Goal: Check status: Check status

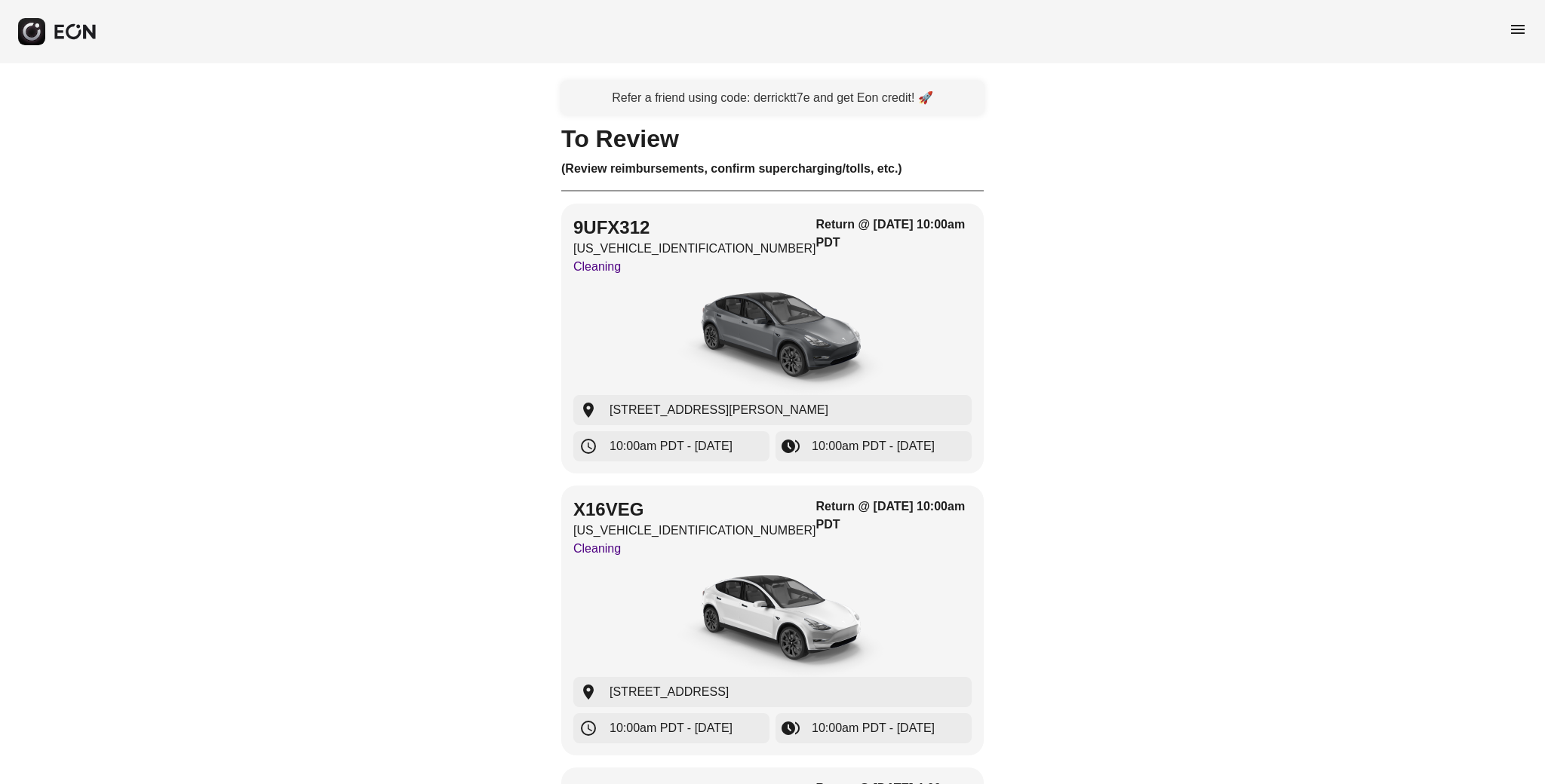
click at [1518, 29] on span "menu" at bounding box center [1518, 29] width 18 height 18
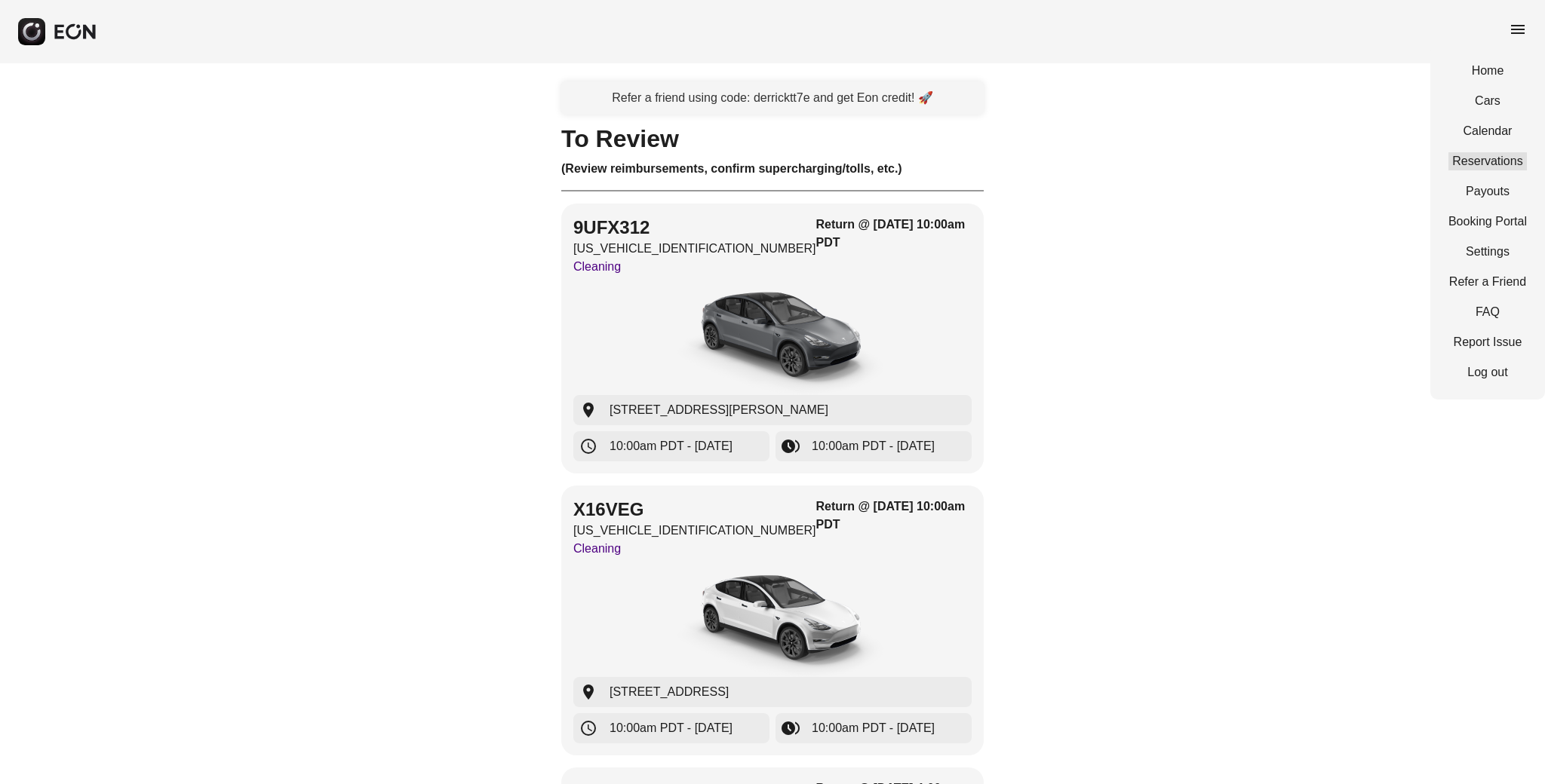
click at [1485, 152] on link "Reservations" at bounding box center [1487, 161] width 78 height 18
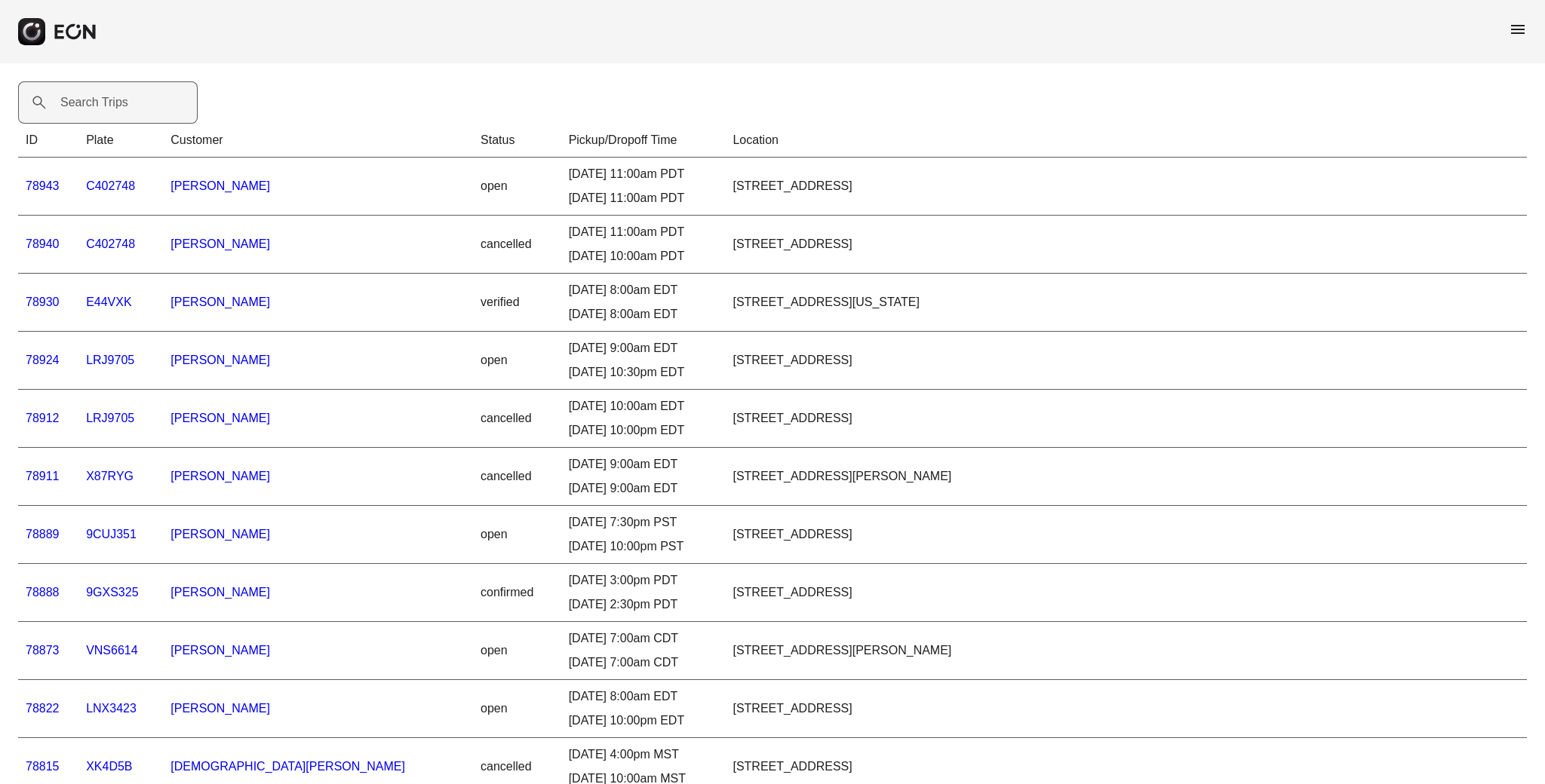
click at [125, 104] on label "Search Trips" at bounding box center [94, 102] width 68 height 18
click at [125, 104] on Trips "Search Trips" at bounding box center [108, 102] width 180 height 42
type Trips "*****"
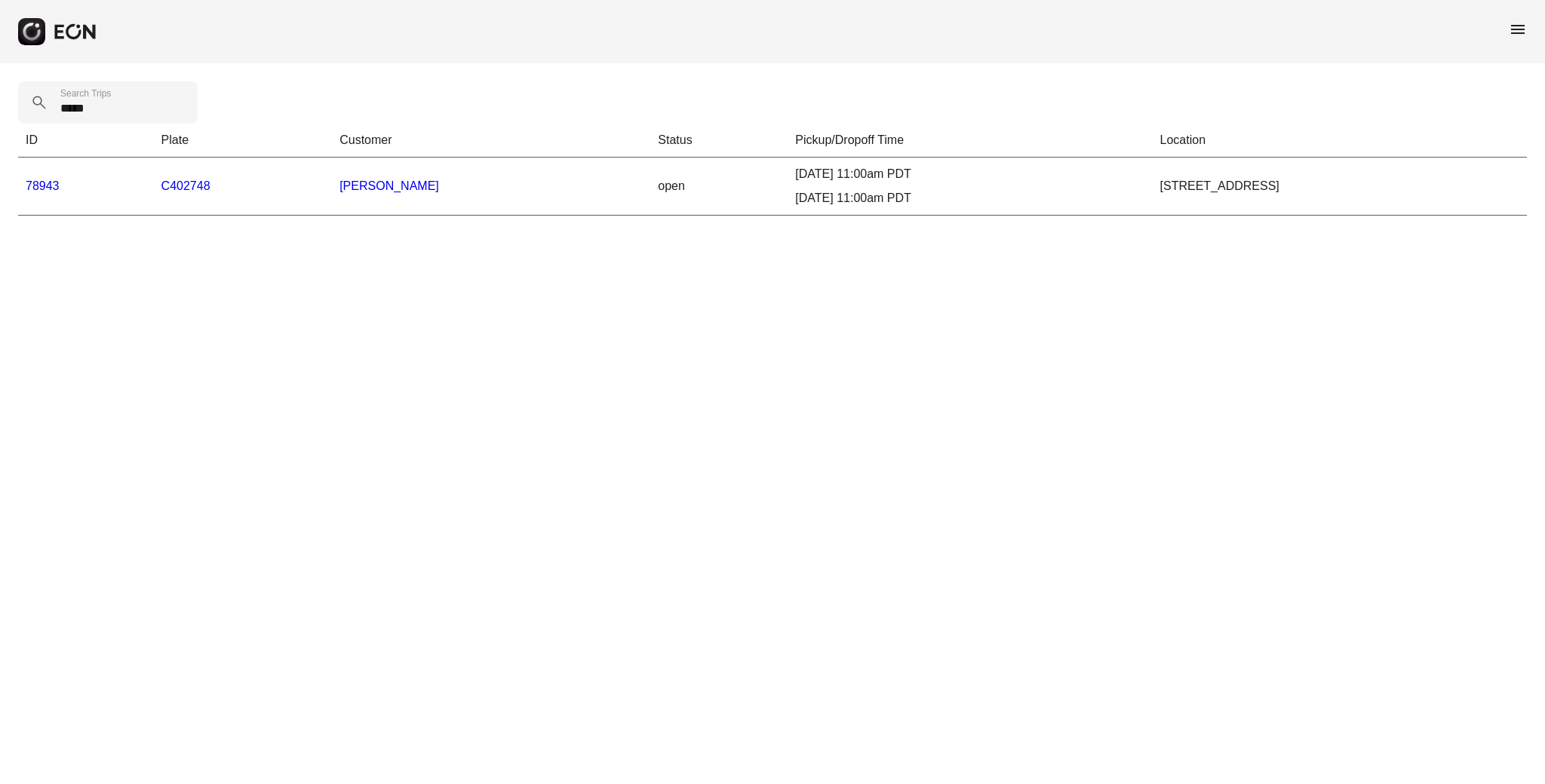
click at [32, 184] on link "78943" at bounding box center [42, 186] width 34 height 13
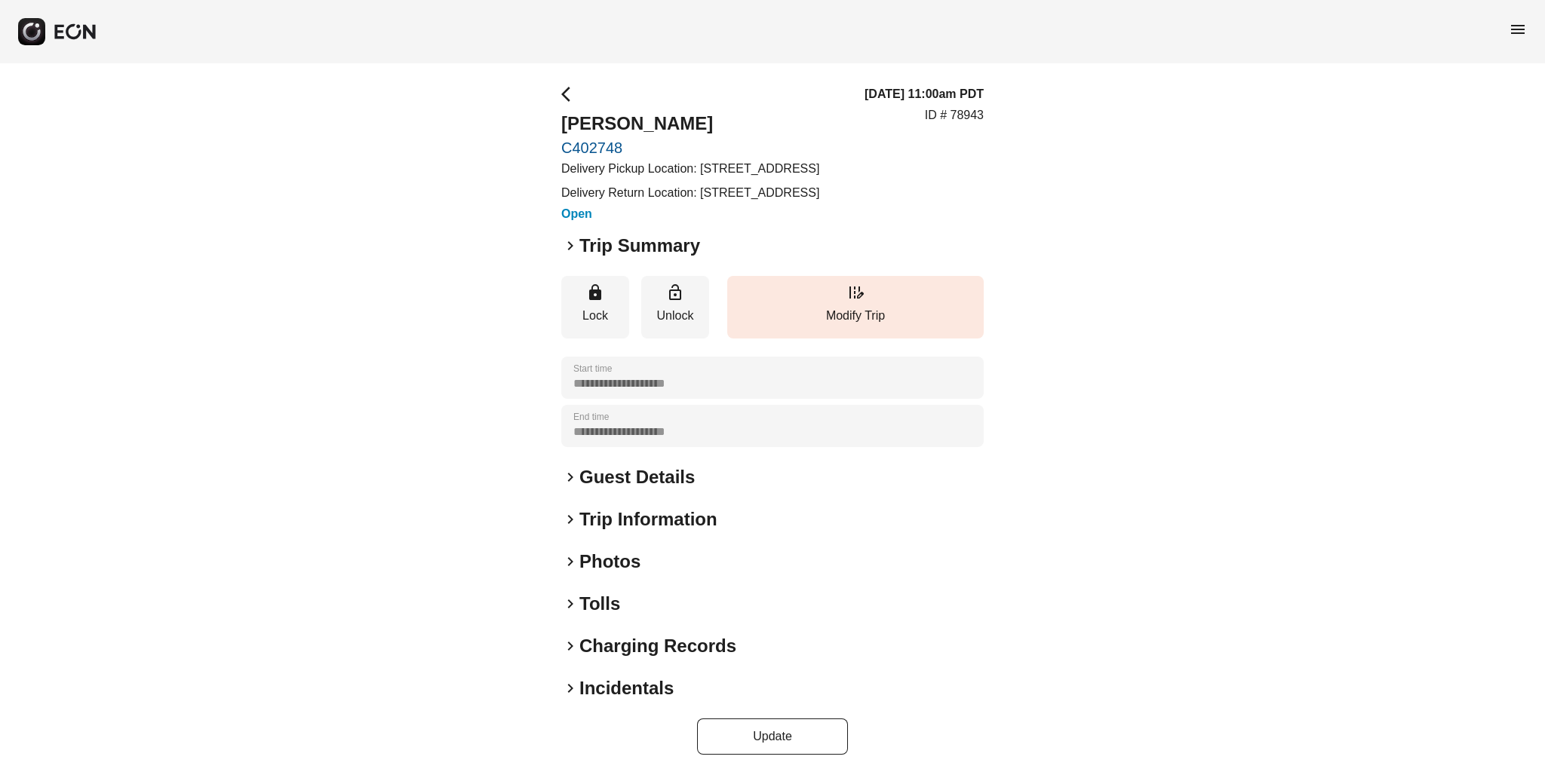
click at [562, 697] on span "keyboard_arrow_right" at bounding box center [571, 688] width 18 height 18
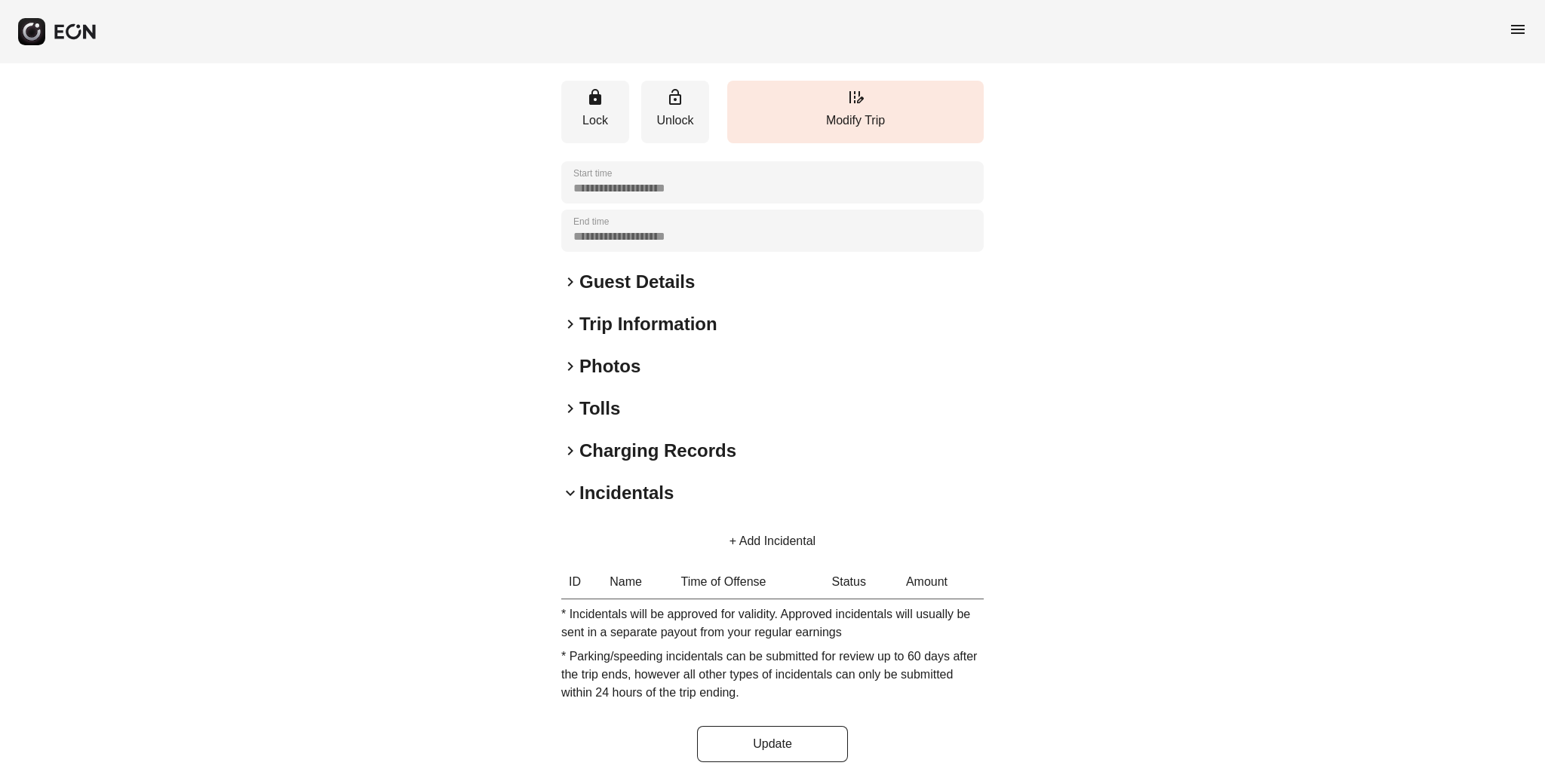
scroll to position [231, 0]
